Goal: Information Seeking & Learning: Learn about a topic

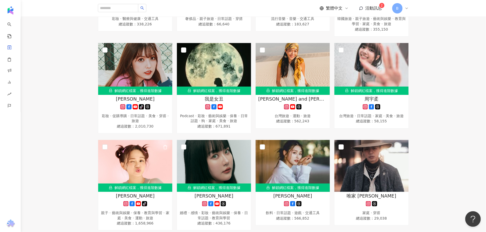
scroll to position [466, 0]
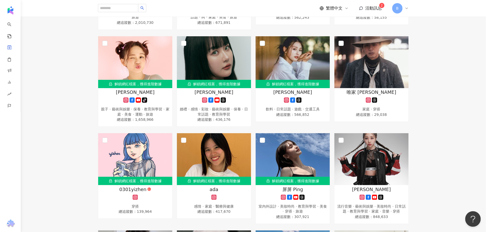
click at [176, 30] on div "劉宇珊 tiktok-icon 露營 · 感情 · 藝術與娛樂 · 日常話題 · 教育與學習 · 命理占卜 · 旅遊 總追蹤數 ： 1,529,027 怡岑 …" at bounding box center [253, 173] width 315 height 1060
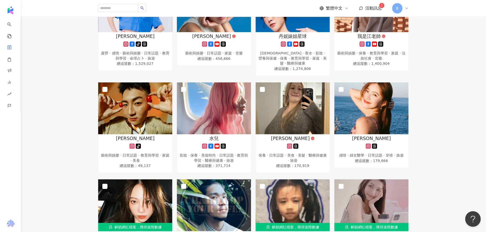
scroll to position [0, 0]
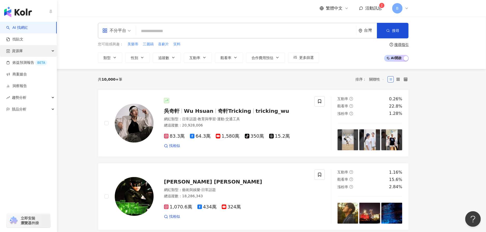
click at [45, 54] on div "資源庫" at bounding box center [28, 51] width 57 height 12
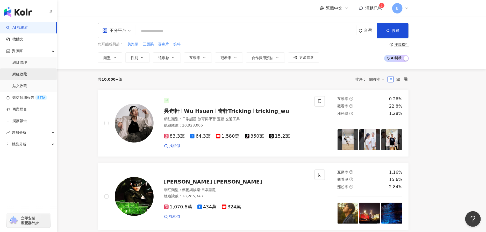
click at [27, 72] on link "網紅收藏" at bounding box center [19, 74] width 14 height 5
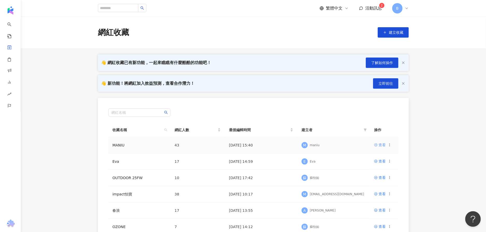
click at [376, 145] on icon at bounding box center [375, 144] width 3 height 3
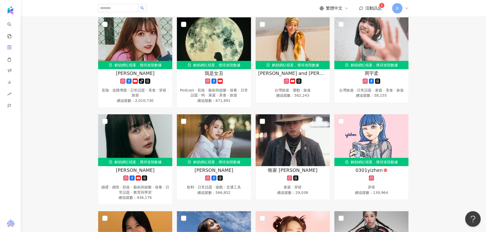
scroll to position [207, 0]
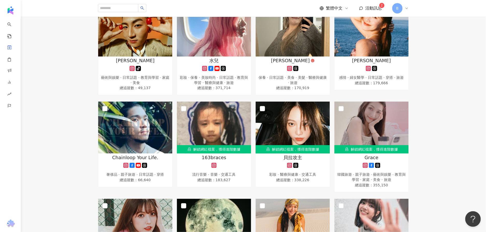
click at [365, 4] on div "繁體中文 活動訊息 2 B" at bounding box center [364, 8] width 89 height 10
click at [372, 8] on span "活動訊息" at bounding box center [373, 8] width 17 height 5
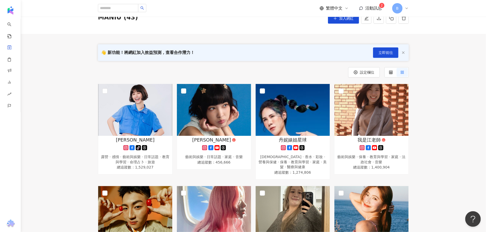
scroll to position [0, 0]
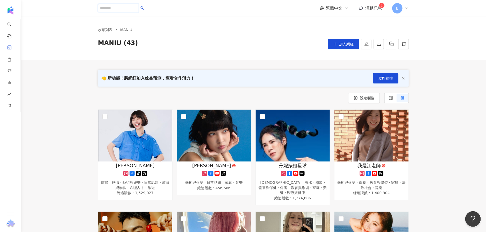
click at [127, 6] on input "search" at bounding box center [118, 8] width 40 height 8
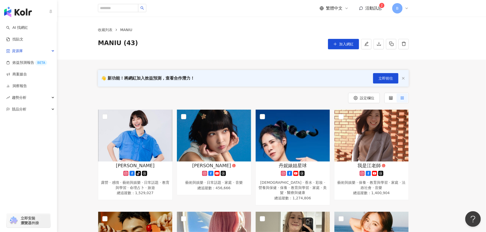
click at [10, 10] on img "button" at bounding box center [18, 12] width 28 height 10
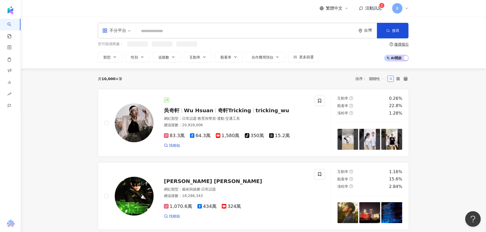
click at [105, 10] on div "繁體中文 活動訊息 2 B" at bounding box center [253, 8] width 311 height 17
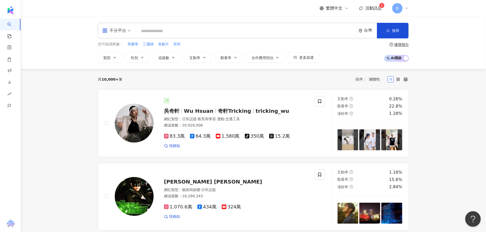
click at [157, 29] on input "search" at bounding box center [246, 31] width 216 height 10
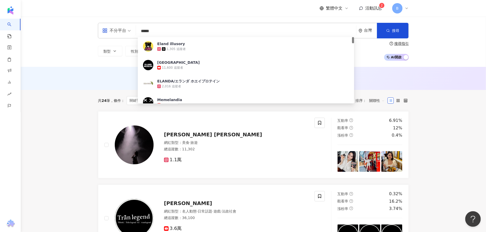
click at [173, 32] on input "*****" at bounding box center [246, 31] width 216 height 10
type input "*"
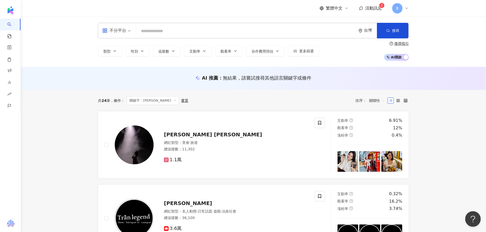
paste input "*****"
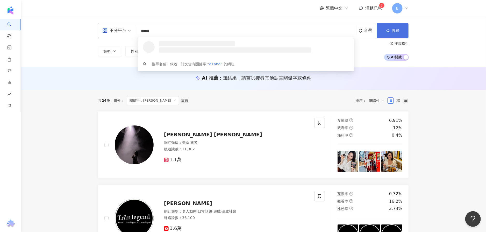
type input "*****"
click at [401, 29] on button "搜尋" at bounding box center [393, 31] width 32 height 16
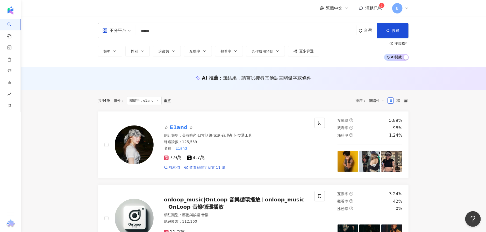
scroll to position [52, 0]
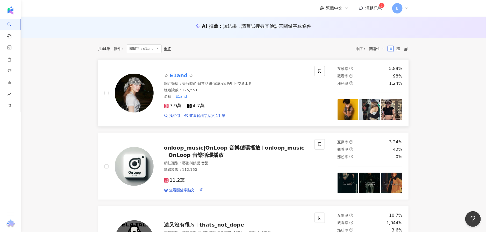
click at [151, 87] on img at bounding box center [134, 93] width 39 height 39
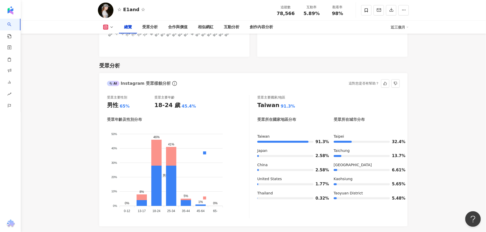
scroll to position [440, 0]
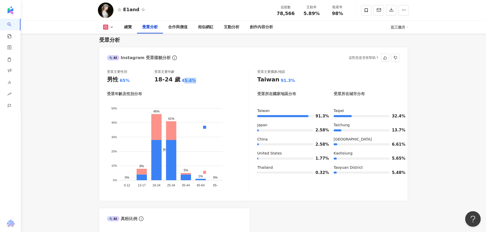
drag, startPoint x: 179, startPoint y: 79, endPoint x: 196, endPoint y: 81, distance: 16.6
click at [196, 81] on div "18-24 歲 45.4%" at bounding box center [177, 80] width 47 height 8
click at [194, 82] on div "18-24 歲 45.4%" at bounding box center [177, 80] width 47 height 8
drag, startPoint x: 116, startPoint y: 79, endPoint x: 130, endPoint y: 79, distance: 14.0
click at [130, 79] on div "男性 65%" at bounding box center [130, 80] width 47 height 8
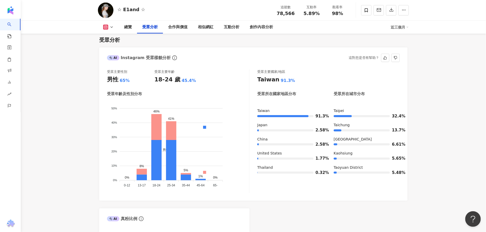
click at [202, 82] on div "受眾主要性別 男性 65% 受眾主要年齡 18-24 歲 45.4%" at bounding box center [178, 76] width 142 height 14
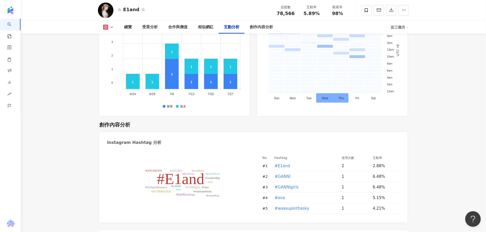
scroll to position [1450, 0]
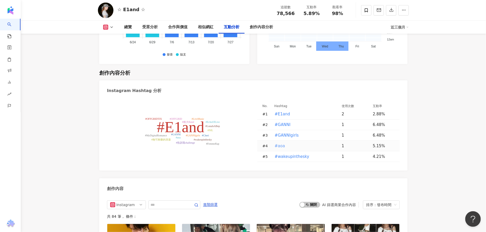
click at [278, 149] on span "#aoa" at bounding box center [279, 146] width 10 height 6
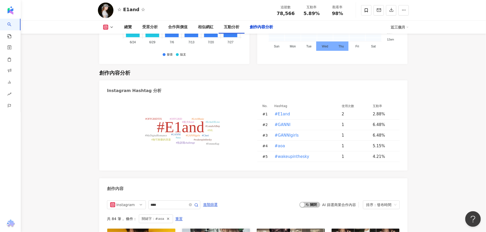
type input "****"
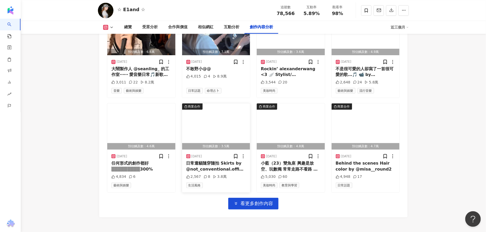
scroll to position [1804, 0]
